Goal: Information Seeking & Learning: Stay updated

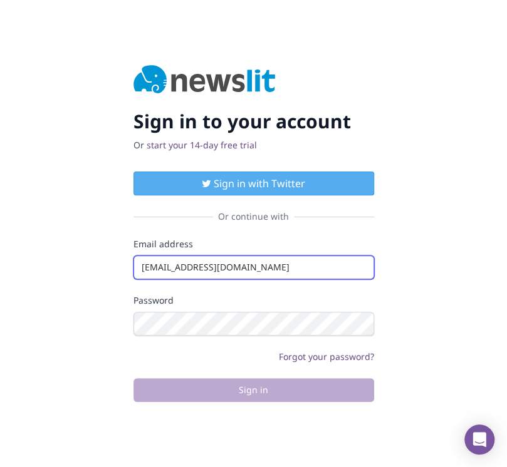
type input "info@startingupgood.info"
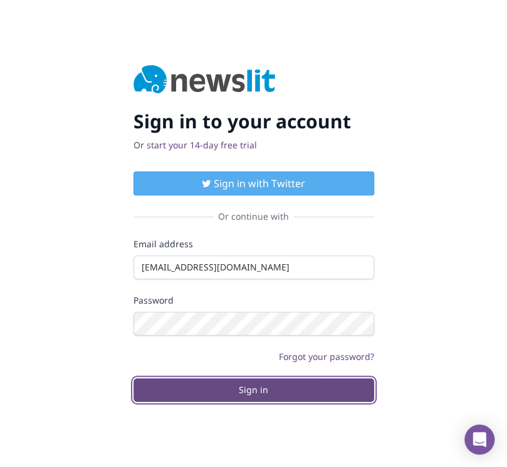
click at [253, 390] on button "Sign in" at bounding box center [253, 390] width 241 height 24
